Goal: Task Accomplishment & Management: Use online tool/utility

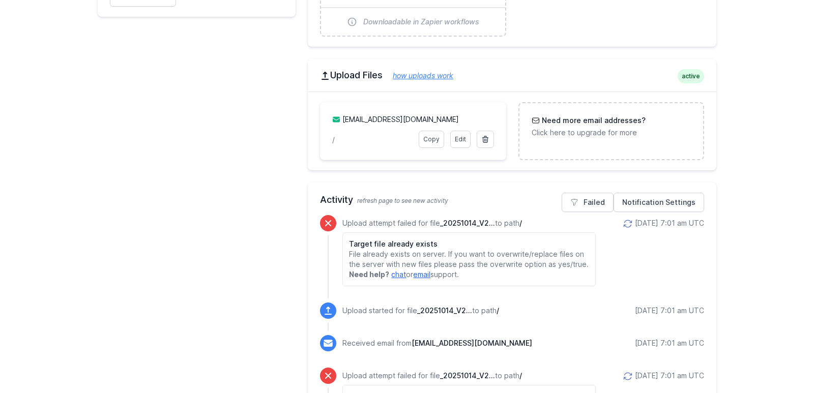
scroll to position [406, 0]
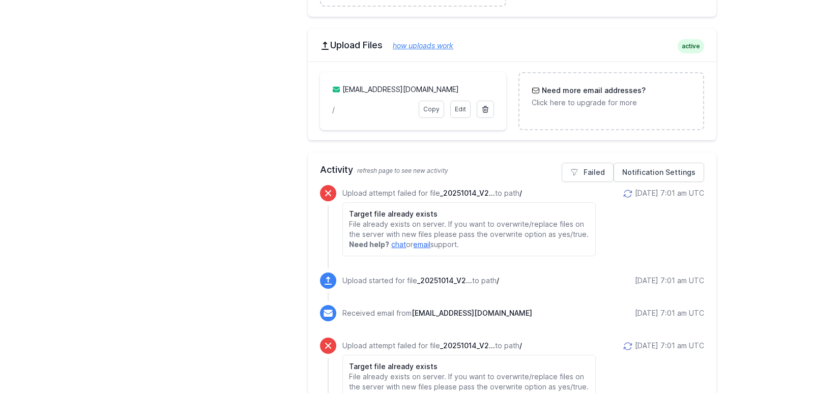
click at [623, 189] on icon at bounding box center [628, 194] width 10 height 10
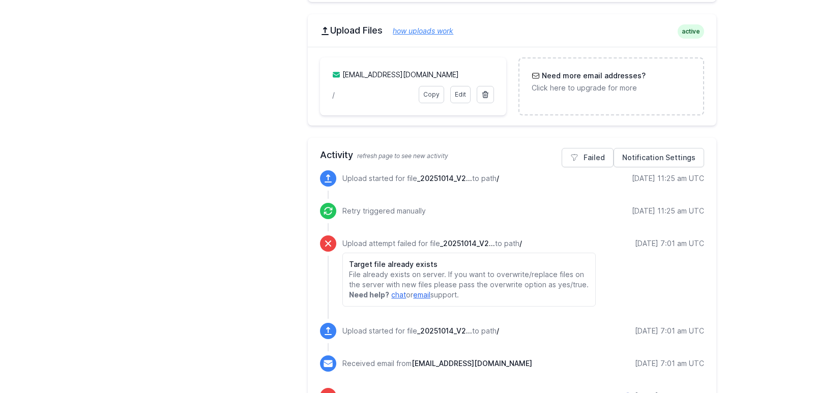
scroll to position [453, 0]
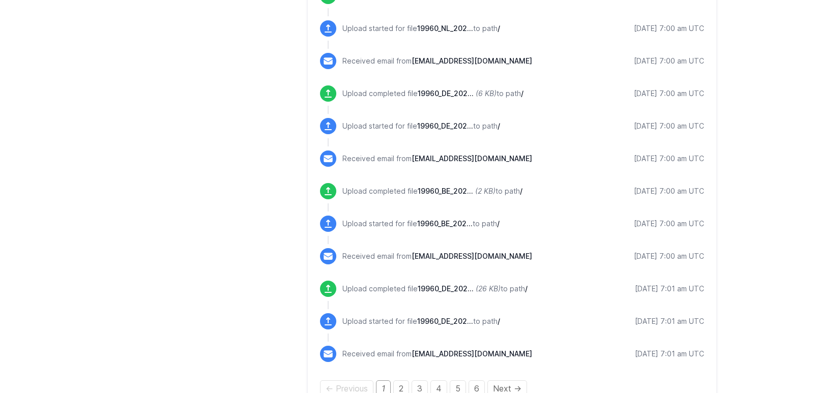
scroll to position [1418, 0]
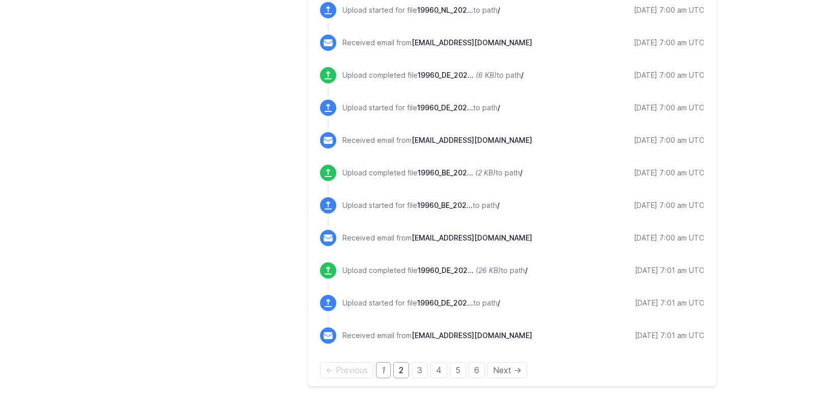
click at [399, 367] on link "2" at bounding box center [401, 370] width 16 height 16
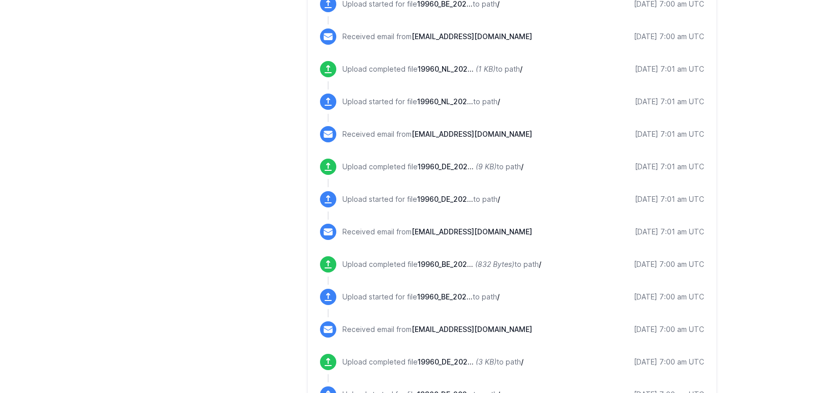
scroll to position [1157, 0]
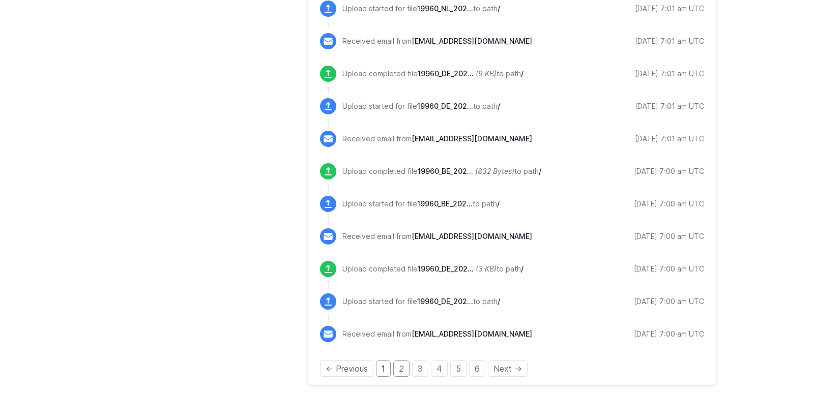
click at [386, 364] on link "1" at bounding box center [383, 369] width 15 height 16
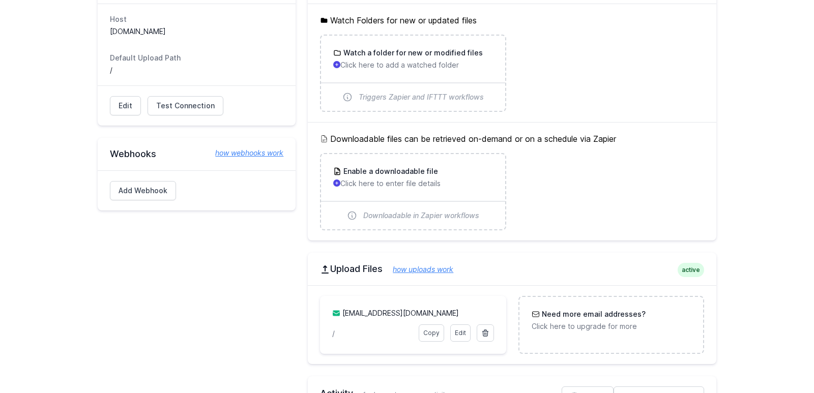
scroll to position [112, 0]
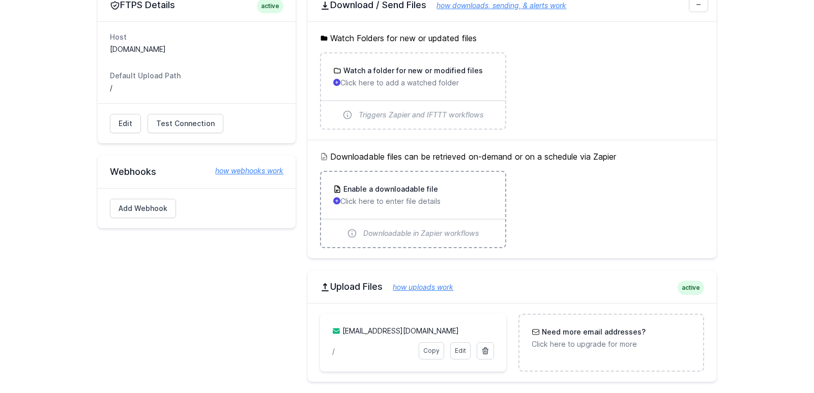
click at [425, 199] on p "Click here to enter file details" at bounding box center [412, 201] width 159 height 10
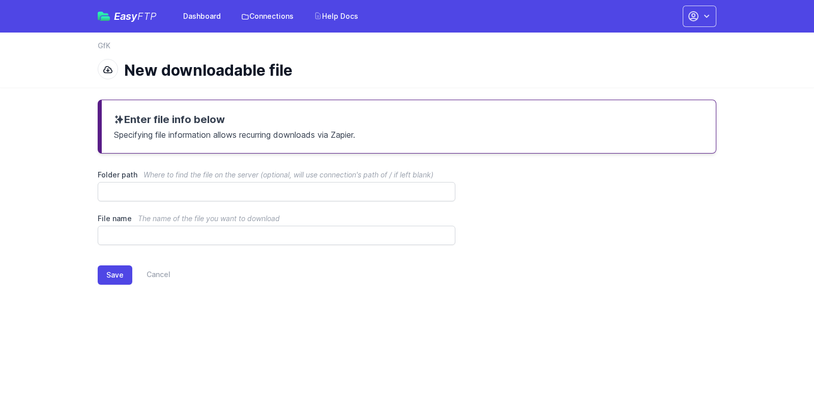
click at [530, 296] on div "Save Cancel" at bounding box center [407, 273] width 619 height 56
click at [155, 280] on link "Cancel" at bounding box center [151, 275] width 38 height 19
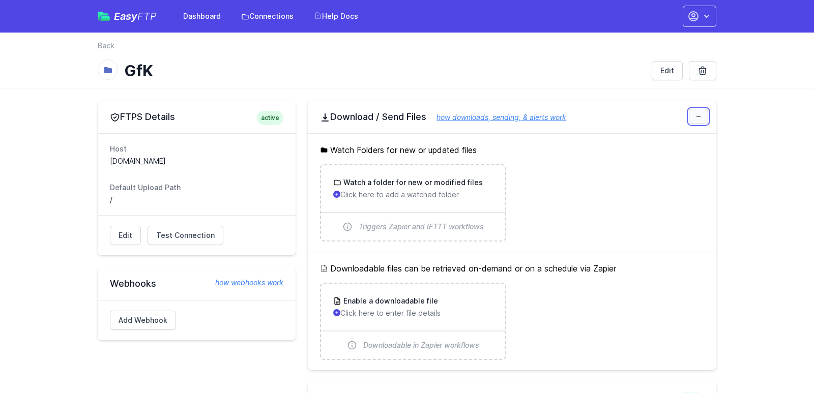
click at [698, 118] on icon at bounding box center [699, 116] width 6 height 6
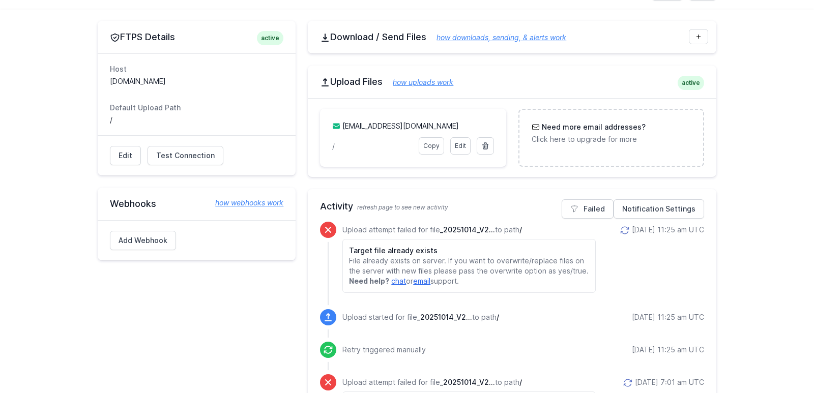
scroll to position [84, 0]
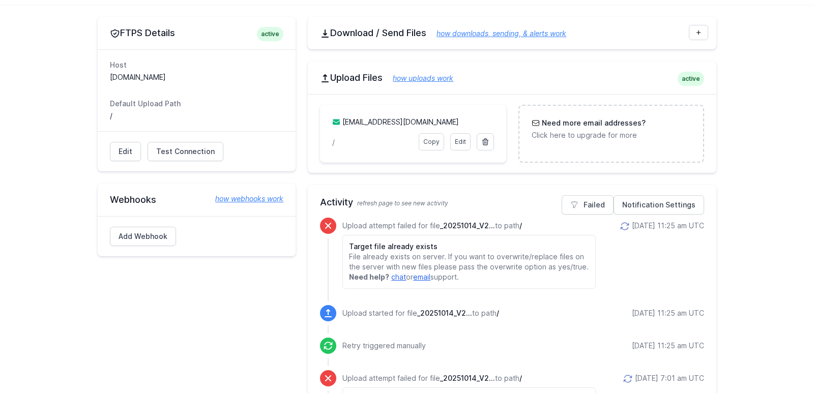
click at [441, 309] on span "_20251014_V2..." at bounding box center [444, 313] width 55 height 9
click at [452, 289] on div "Upload attempt failed for file _20251014_V2... to path / Target file already ex…" at bounding box center [512, 262] width 384 height 88
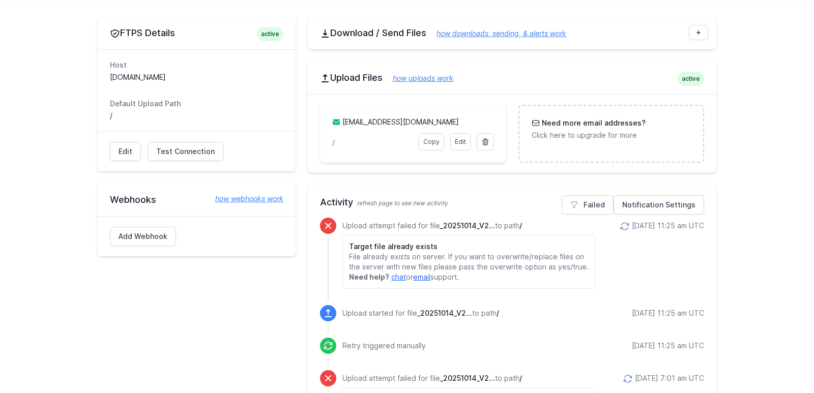
click at [446, 311] on span "_20251014_V2..." at bounding box center [444, 313] width 55 height 9
copy span "_20251014_V2"
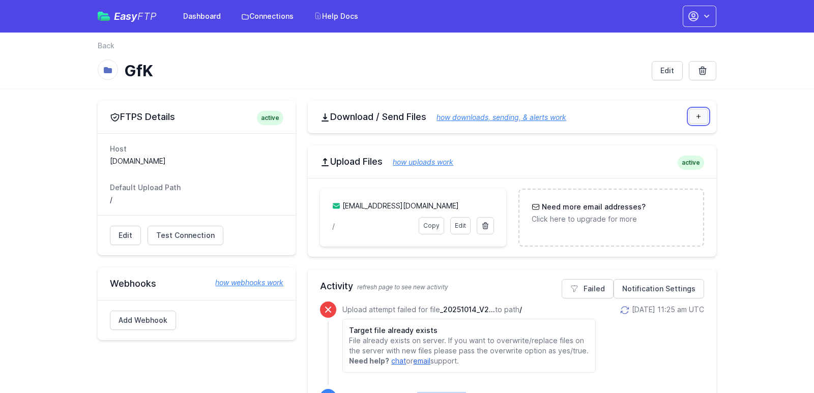
click at [698, 120] on link at bounding box center [698, 116] width 19 height 15
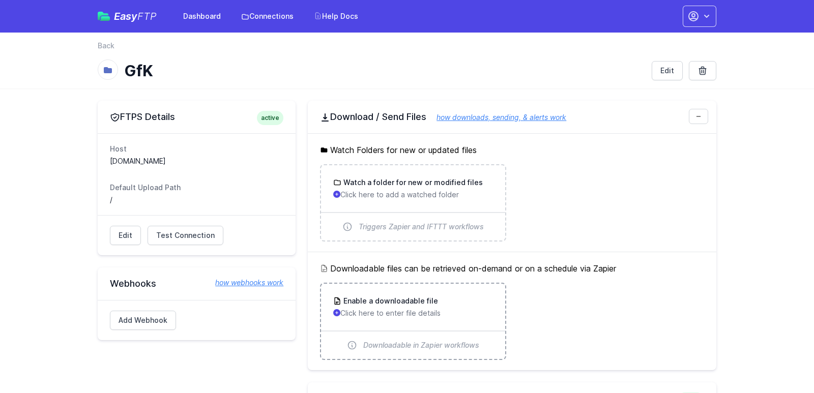
click at [367, 340] on span "Downloadable in Zapier workflows" at bounding box center [421, 345] width 116 height 10
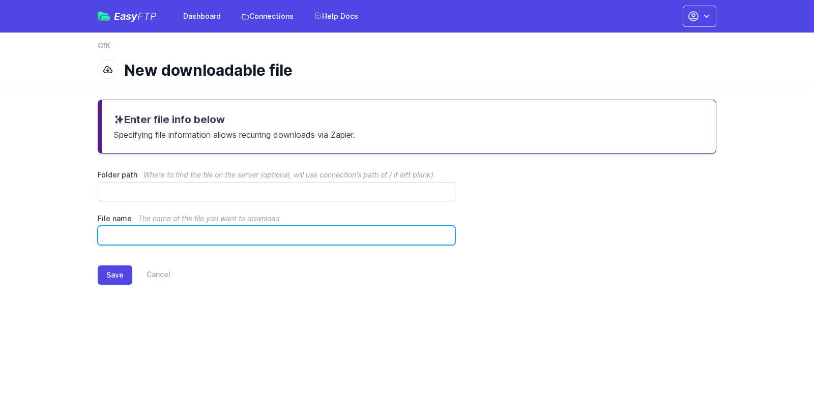
click at [138, 226] on input "File name The name of the file you want to download" at bounding box center [277, 235] width 358 height 19
paste input "**********"
type input "**********"
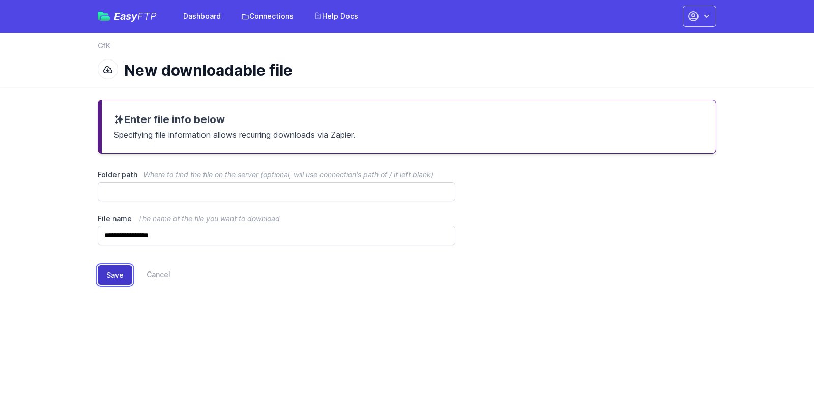
click at [113, 273] on button "Save" at bounding box center [115, 275] width 35 height 19
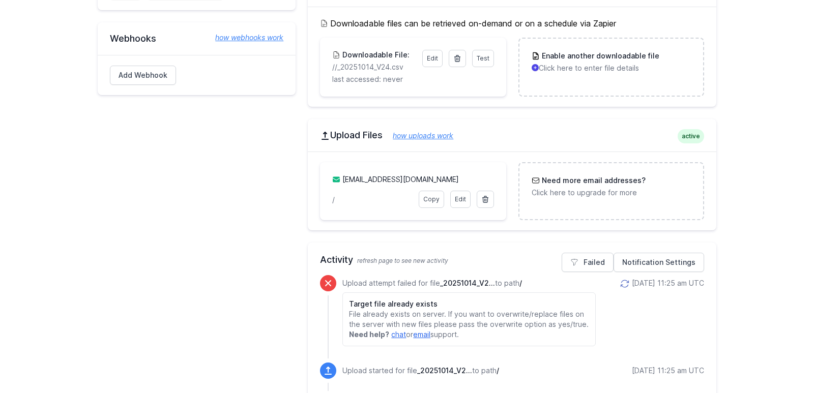
scroll to position [296, 0]
click at [478, 56] on span "Test" at bounding box center [483, 59] width 13 height 8
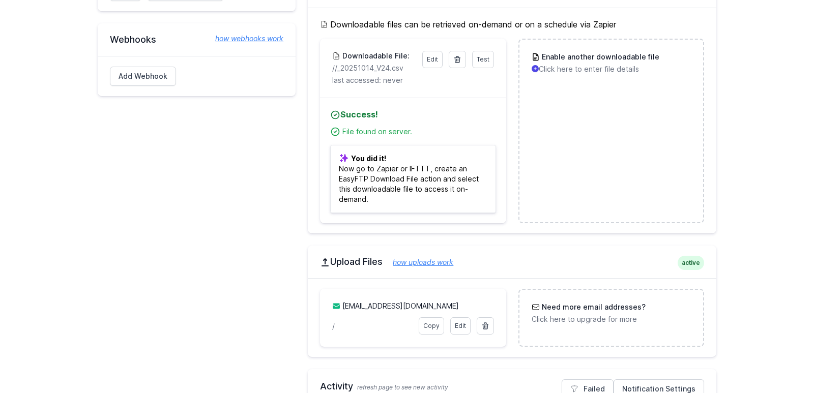
click at [385, 181] on p "You did it! Now go to Zapier or IFTTT, create an EasyFTP Download File action a…" at bounding box center [412, 179] width 165 height 68
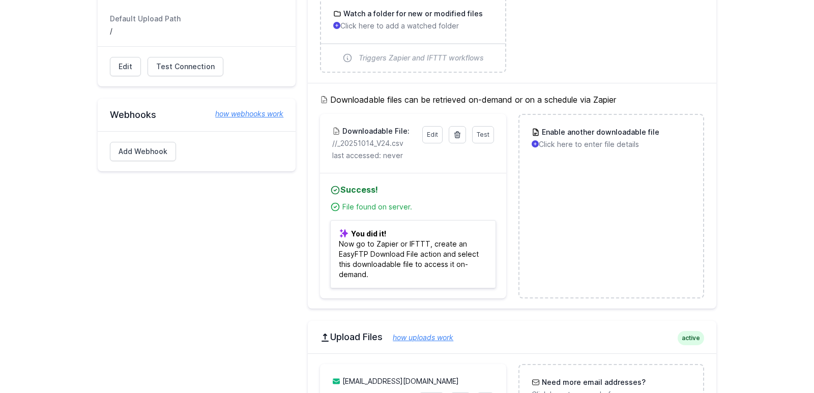
scroll to position [222, 0]
click at [439, 131] on link "Edit" at bounding box center [432, 133] width 20 height 17
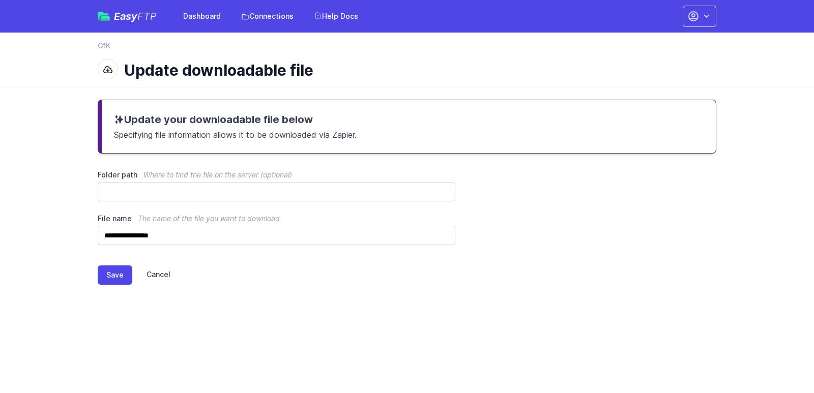
click at [160, 278] on link "Cancel" at bounding box center [151, 275] width 38 height 19
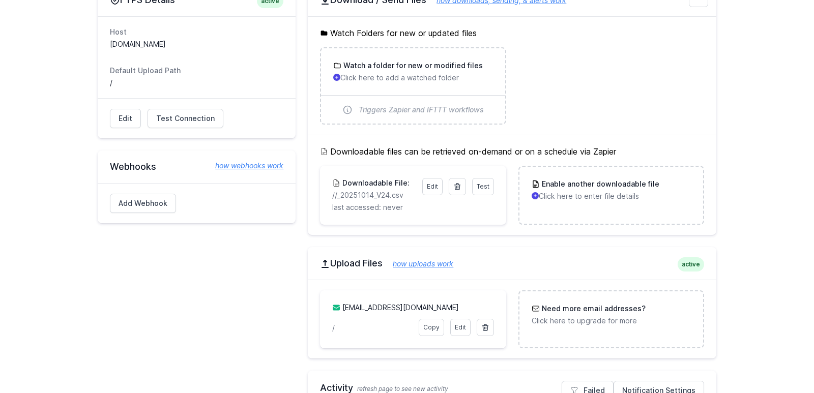
scroll to position [123, 0]
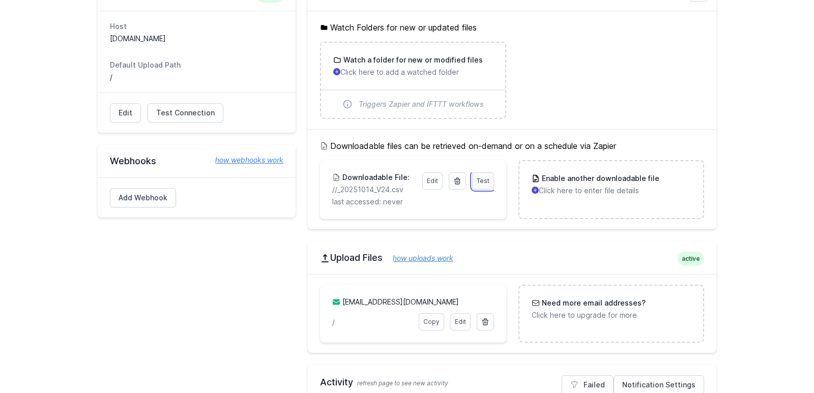
click at [476, 176] on link "Test" at bounding box center [483, 181] width 22 height 17
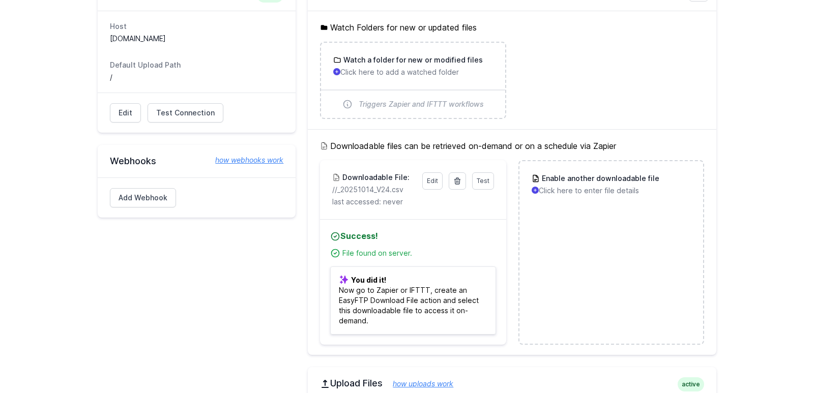
click at [509, 189] on ul "Test Edit Downloadable File: //_20251014_V24.csv last accessed: never Success! …" at bounding box center [512, 252] width 384 height 185
click at [452, 179] on link at bounding box center [457, 181] width 17 height 17
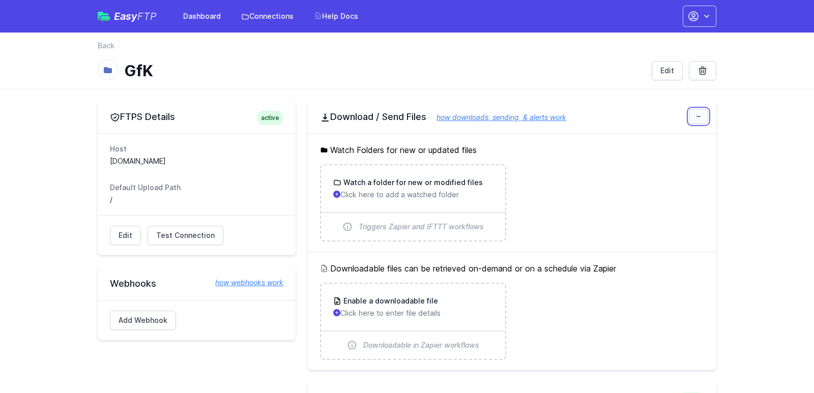
click at [690, 117] on link at bounding box center [698, 116] width 19 height 15
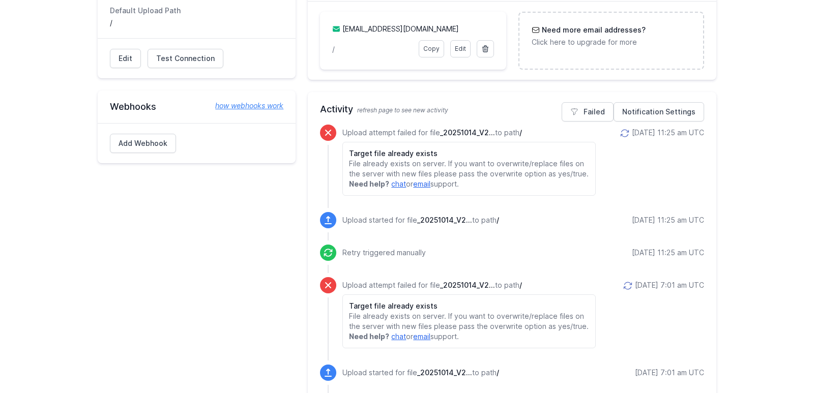
scroll to position [176, 0]
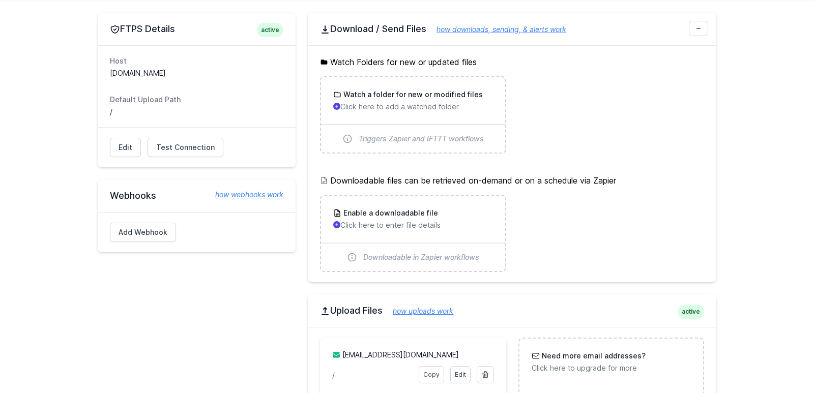
scroll to position [89, 0]
click at [701, 26] on icon at bounding box center [699, 27] width 6 height 6
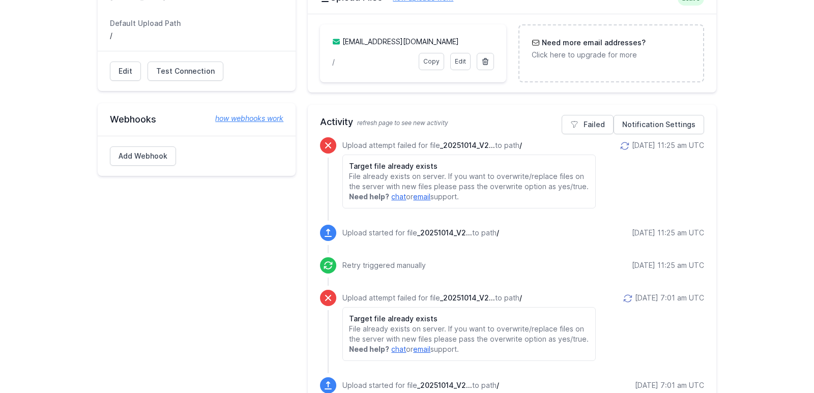
scroll to position [171, 0]
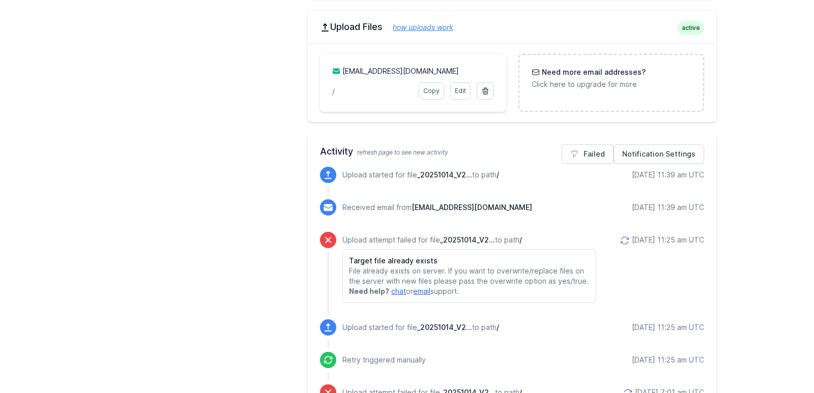
scroll to position [413, 0]
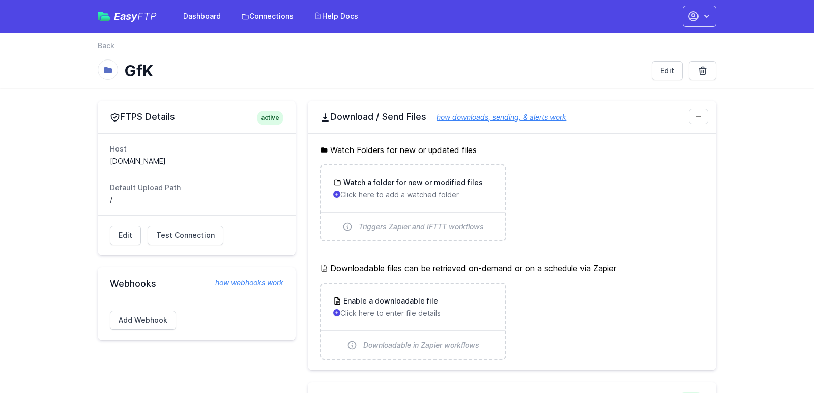
scroll to position [413, 0]
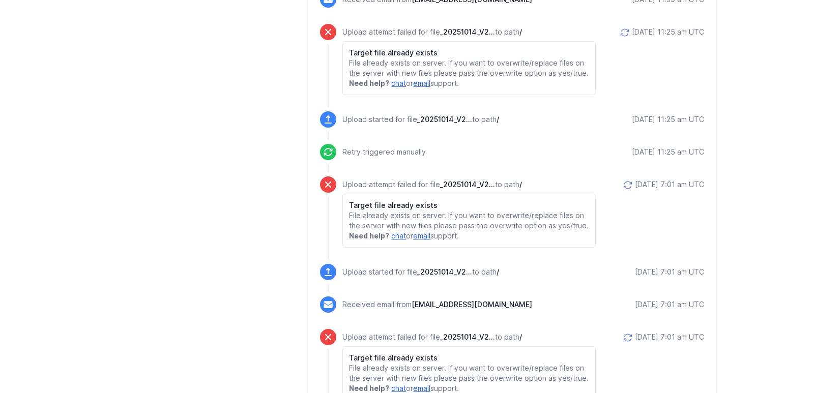
scroll to position [669, 0]
click at [156, 251] on div "FTPS Details active Host ftp.gfk-e.com Default Upload Path / Edit Test Connecti…" at bounding box center [197, 311] width 198 height 1759
click at [193, 320] on div "FTPS Details active Host [DOMAIN_NAME] Default Upload Path / Edit Test Connecti…" at bounding box center [197, 311] width 198 height 1759
click at [162, 190] on div "FTPS Details active Host [DOMAIN_NAME] Default Upload Path / Edit Test Connecti…" at bounding box center [197, 311] width 198 height 1759
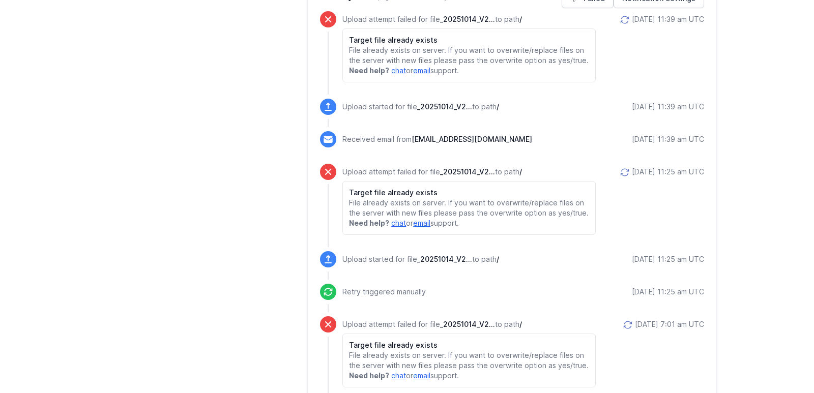
scroll to position [532, 0]
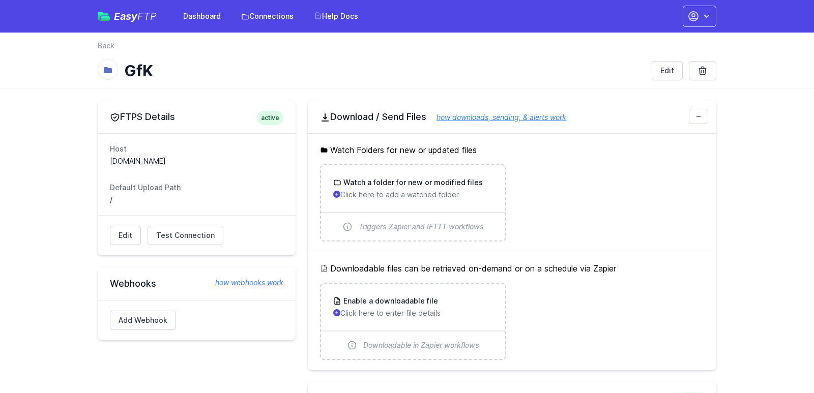
scroll to position [254, 0]
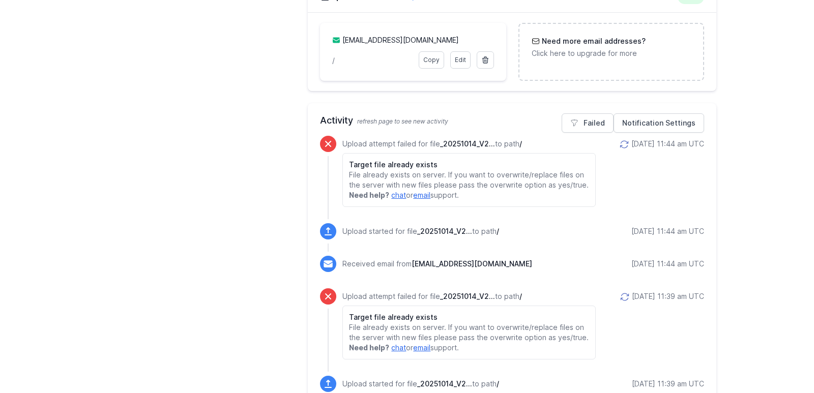
scroll to position [461, 0]
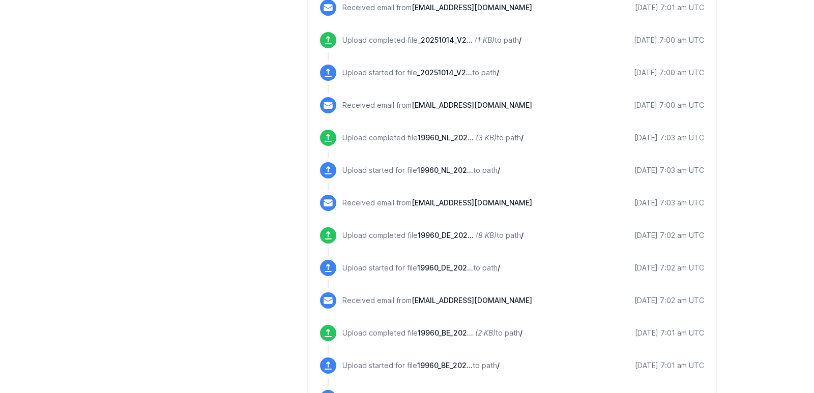
scroll to position [1272, 0]
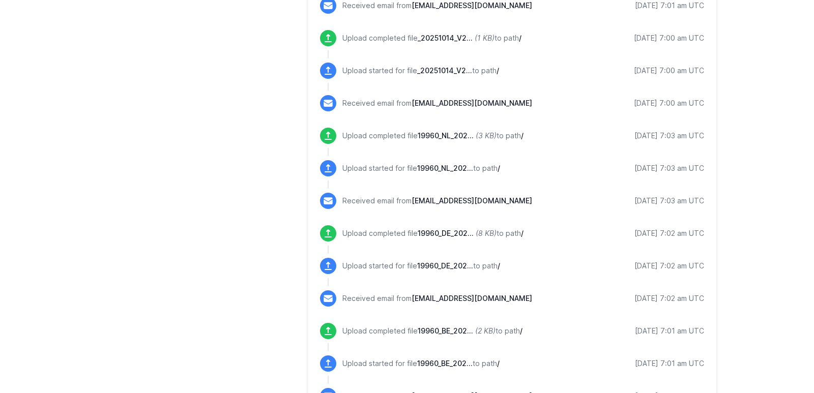
click at [451, 131] on span "19960_NL_202..." at bounding box center [446, 135] width 56 height 9
click at [451, 134] on p "Upload completed file 19960_NL_202... (3 KB) to path /" at bounding box center [432, 136] width 181 height 10
drag, startPoint x: 418, startPoint y: 130, endPoint x: 456, endPoint y: 128, distance: 37.7
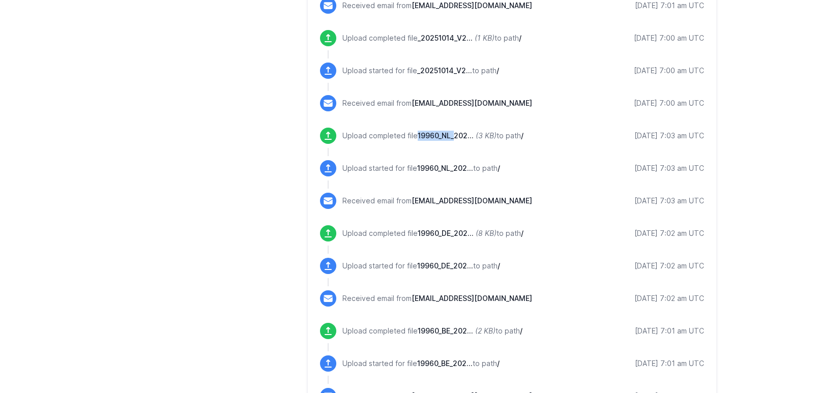
click at [456, 131] on span "19960_NL_202..." at bounding box center [446, 135] width 56 height 9
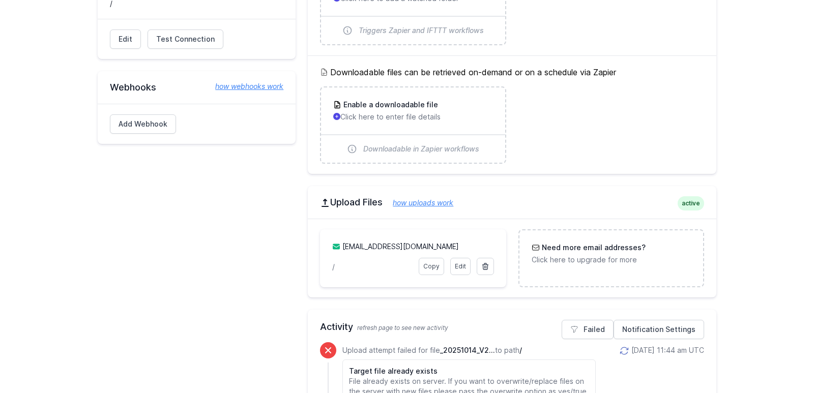
scroll to position [148, 0]
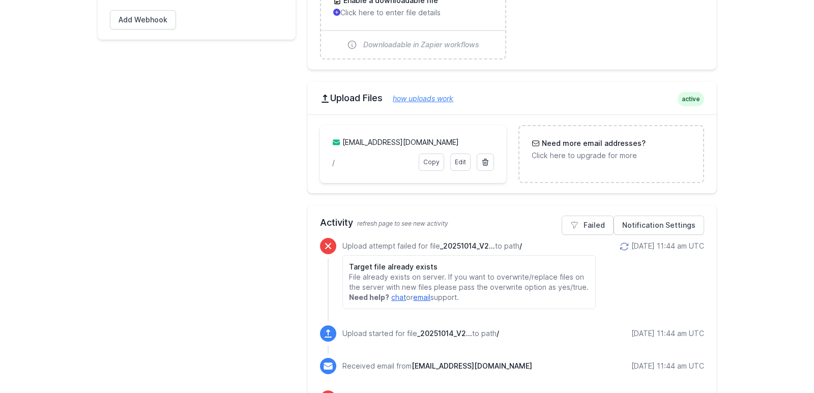
scroll to position [0, 0]
